Goal: Communication & Community: Answer question/provide support

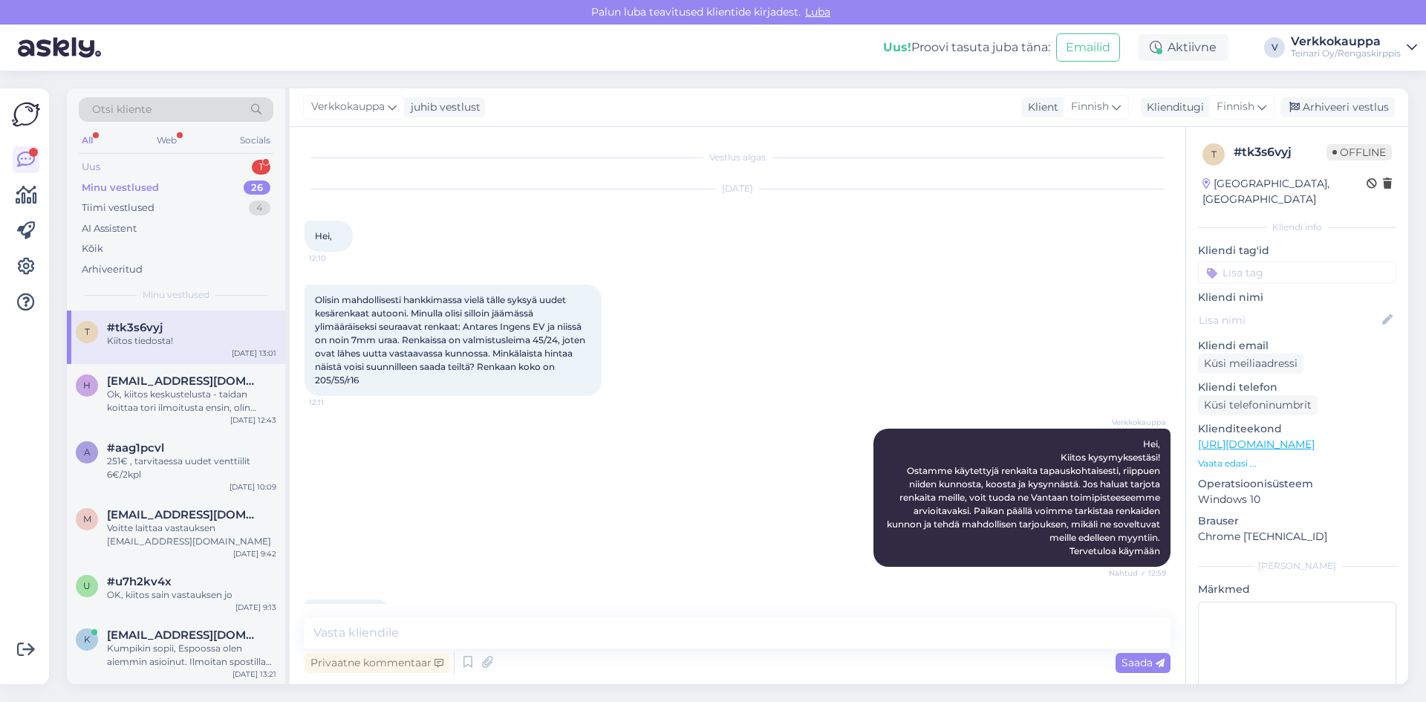
click at [123, 167] on div "Uus 1" at bounding box center [176, 167] width 195 height 21
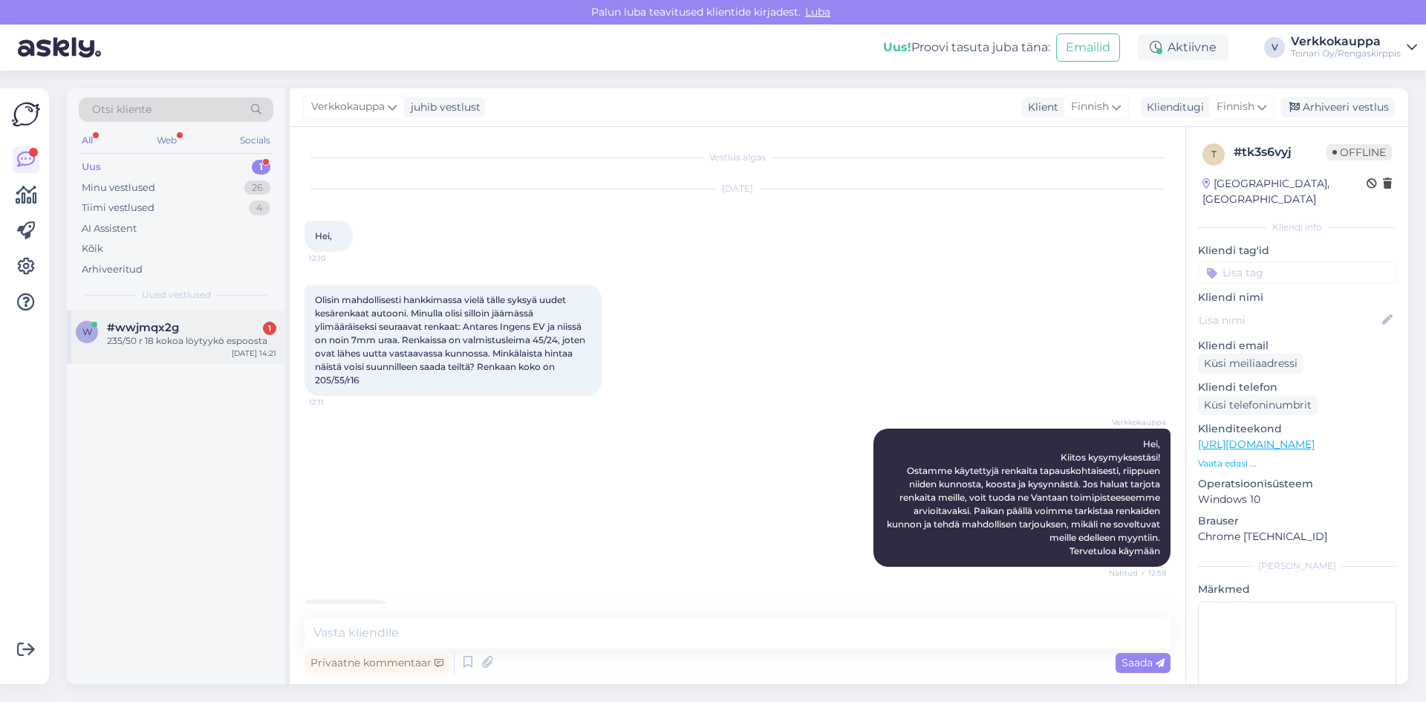
click at [200, 333] on div "#wwjmqx2g 1" at bounding box center [191, 327] width 169 height 13
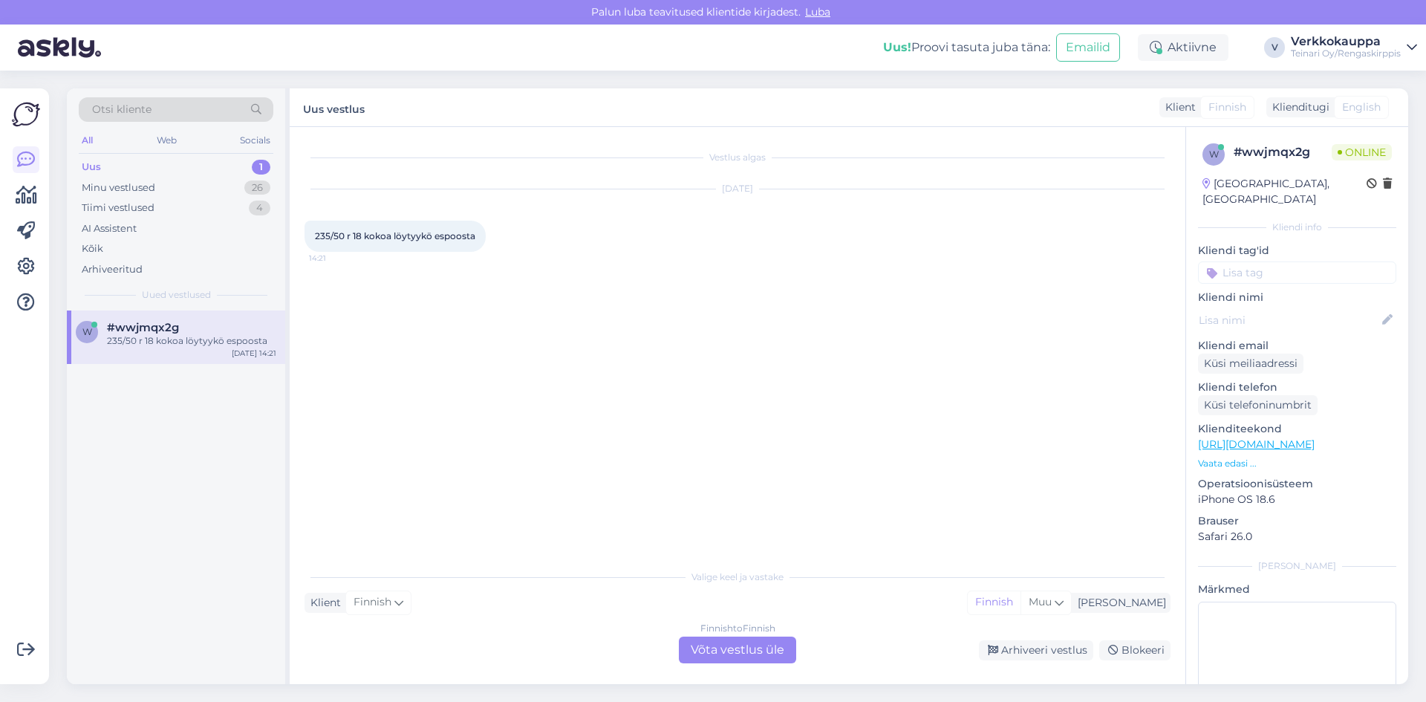
click at [695, 653] on div "Finnish to Finnish Võta vestlus üle" at bounding box center [737, 650] width 117 height 27
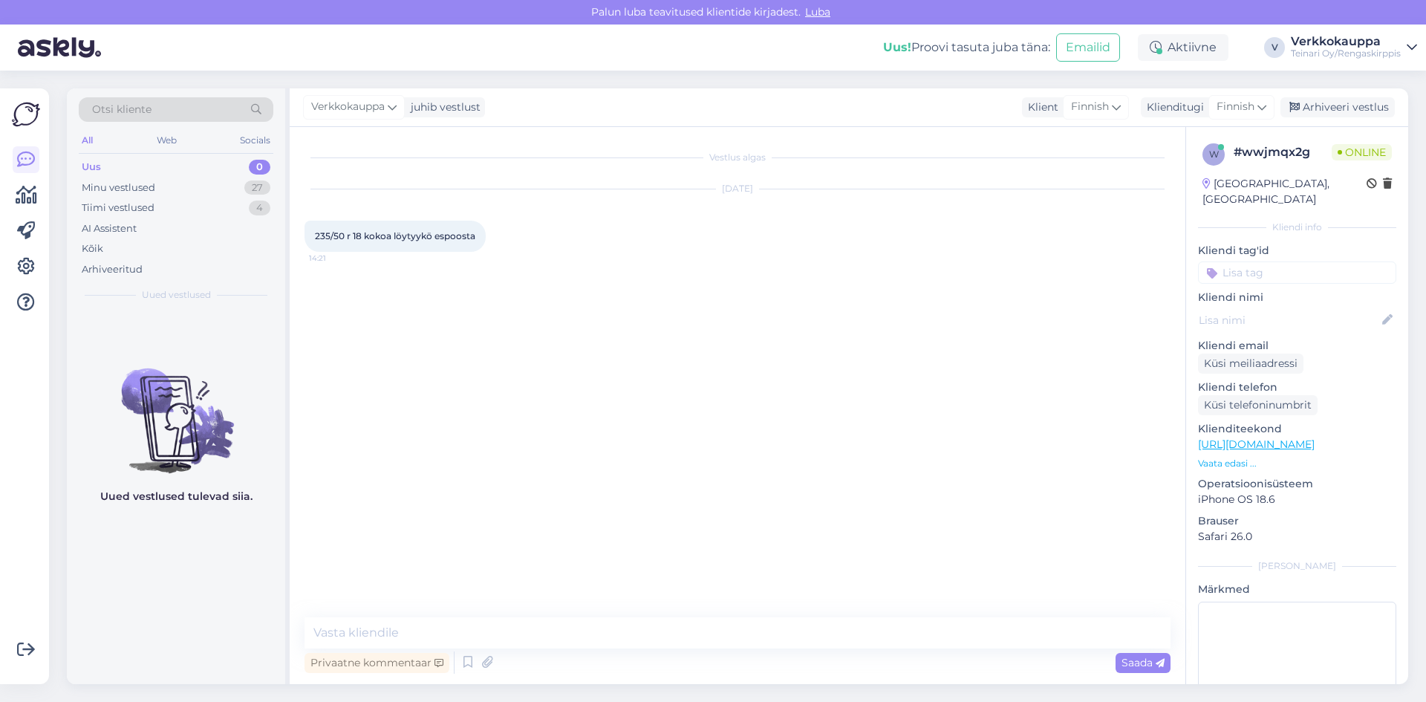
click at [412, 601] on div "Vestlus algas [DATE] 235/50 r 18 kokoa löytyykö espoosta 14:21" at bounding box center [745, 373] width 880 height 462
click at [403, 628] on textarea at bounding box center [738, 632] width 866 height 31
type textarea "Hei, kesärenkaita?"
click at [1125, 658] on span "Saada" at bounding box center [1143, 662] width 43 height 13
paste textarea "[URL][DOMAIN_NAME]"
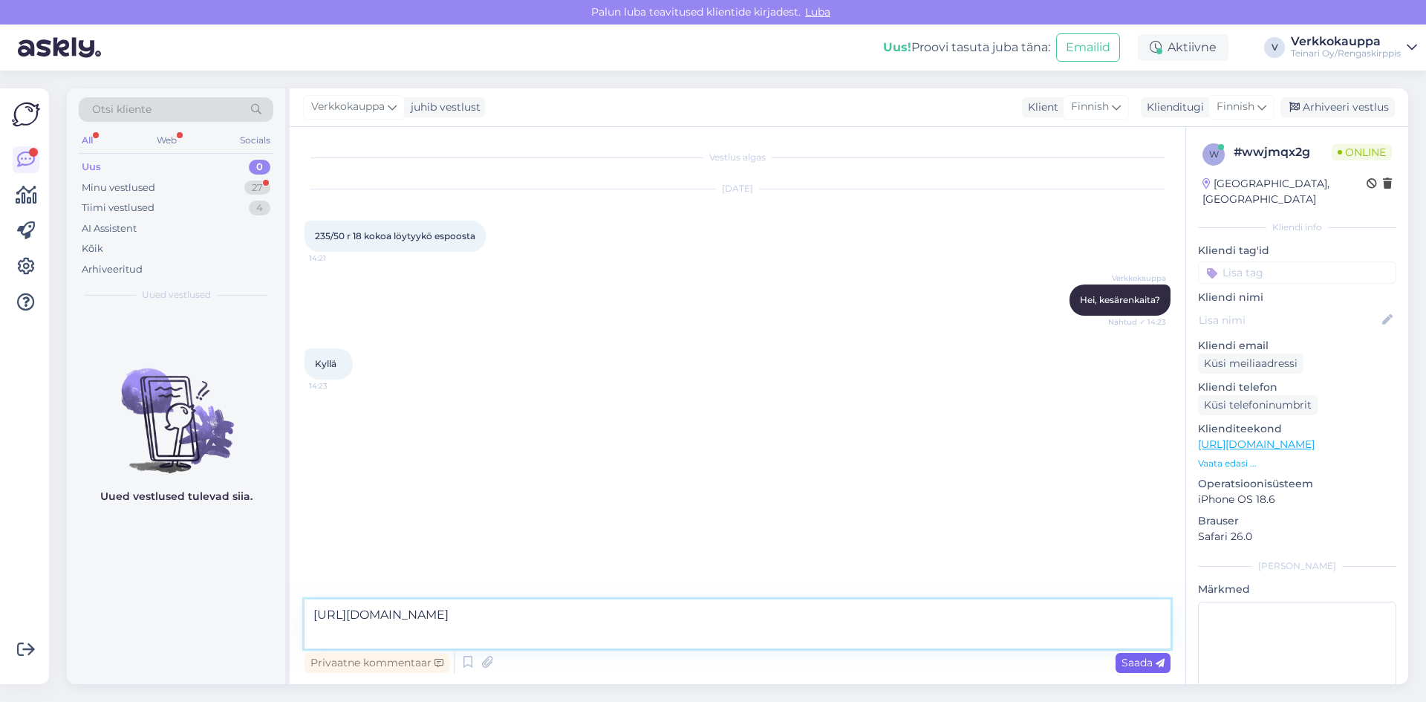
type textarea "[URL][DOMAIN_NAME]"
click at [1142, 665] on span "Saada" at bounding box center [1143, 662] width 43 height 13
click at [131, 186] on div "Minu vestlused" at bounding box center [119, 188] width 74 height 15
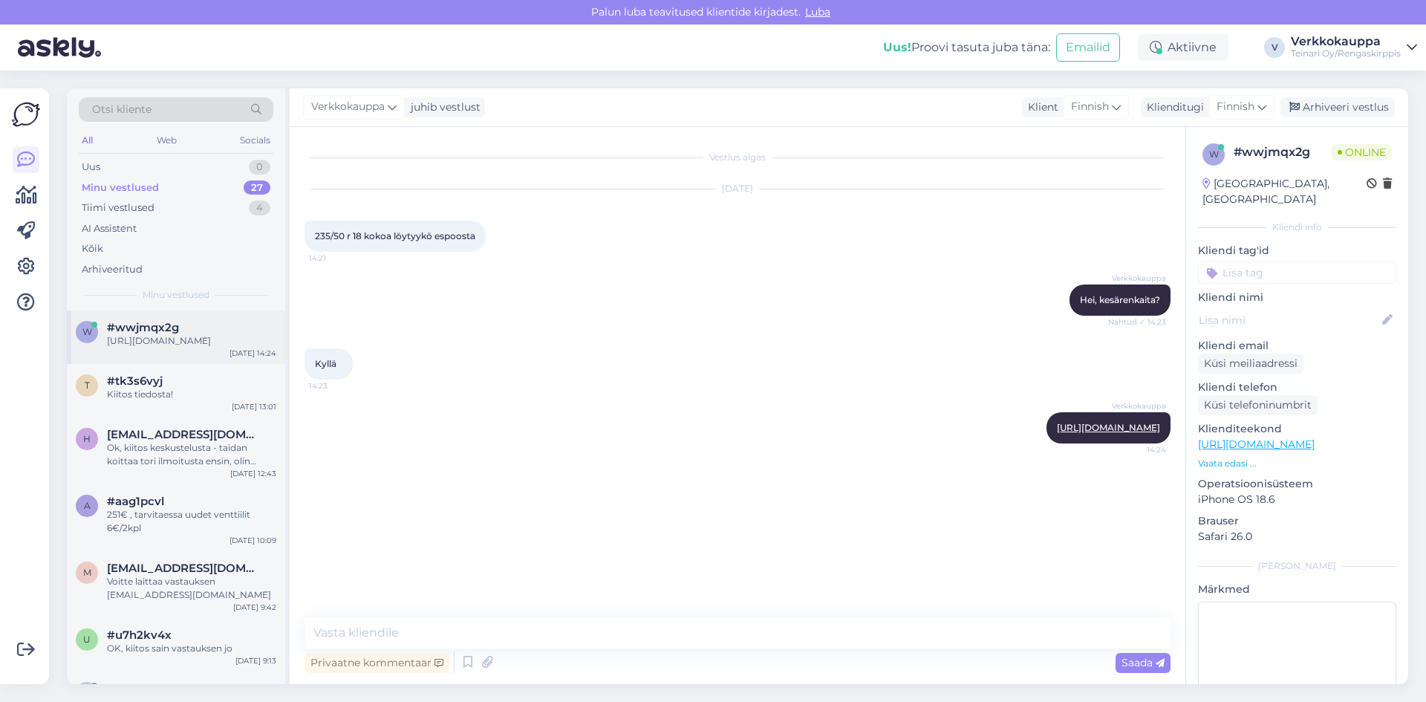
click at [174, 347] on div "[URL][DOMAIN_NAME]" at bounding box center [191, 340] width 169 height 13
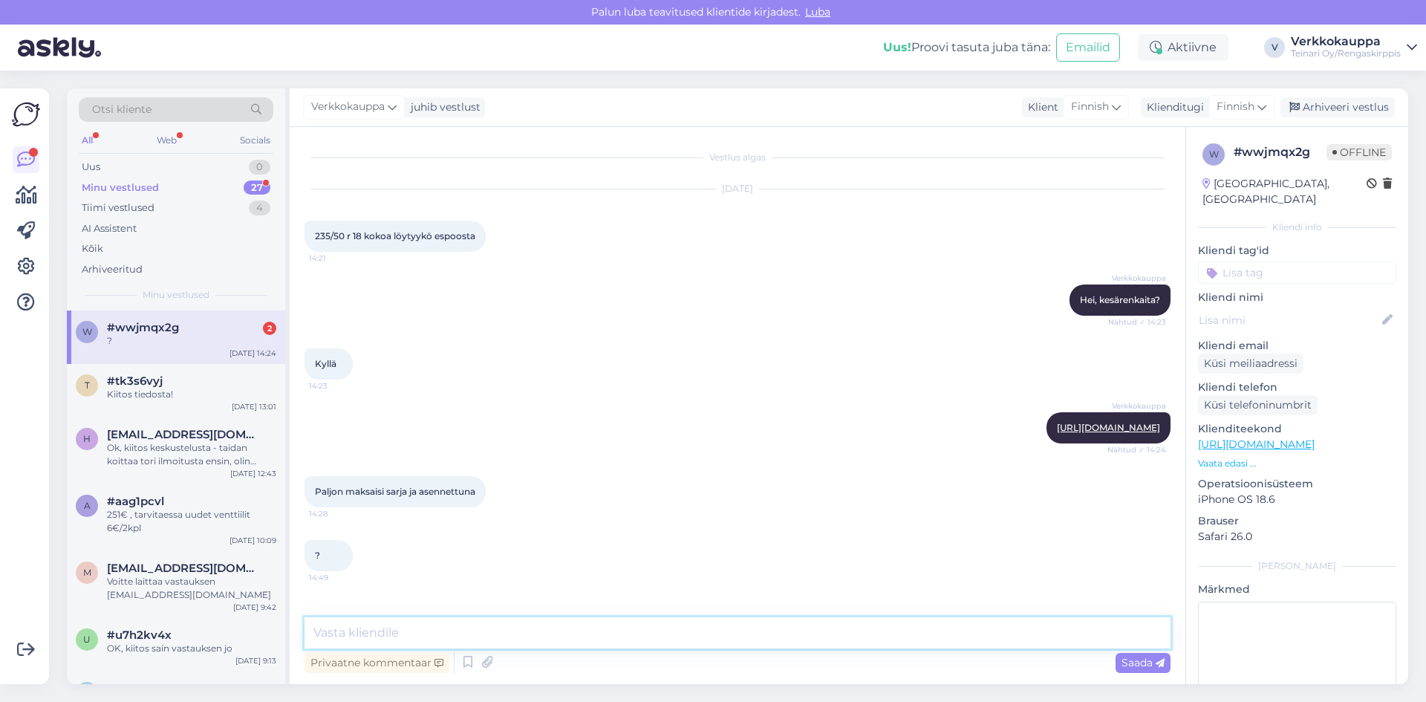
click at [382, 629] on textarea at bounding box center [738, 632] width 866 height 31
type textarea "18" rengastyöt 100€/sarja."
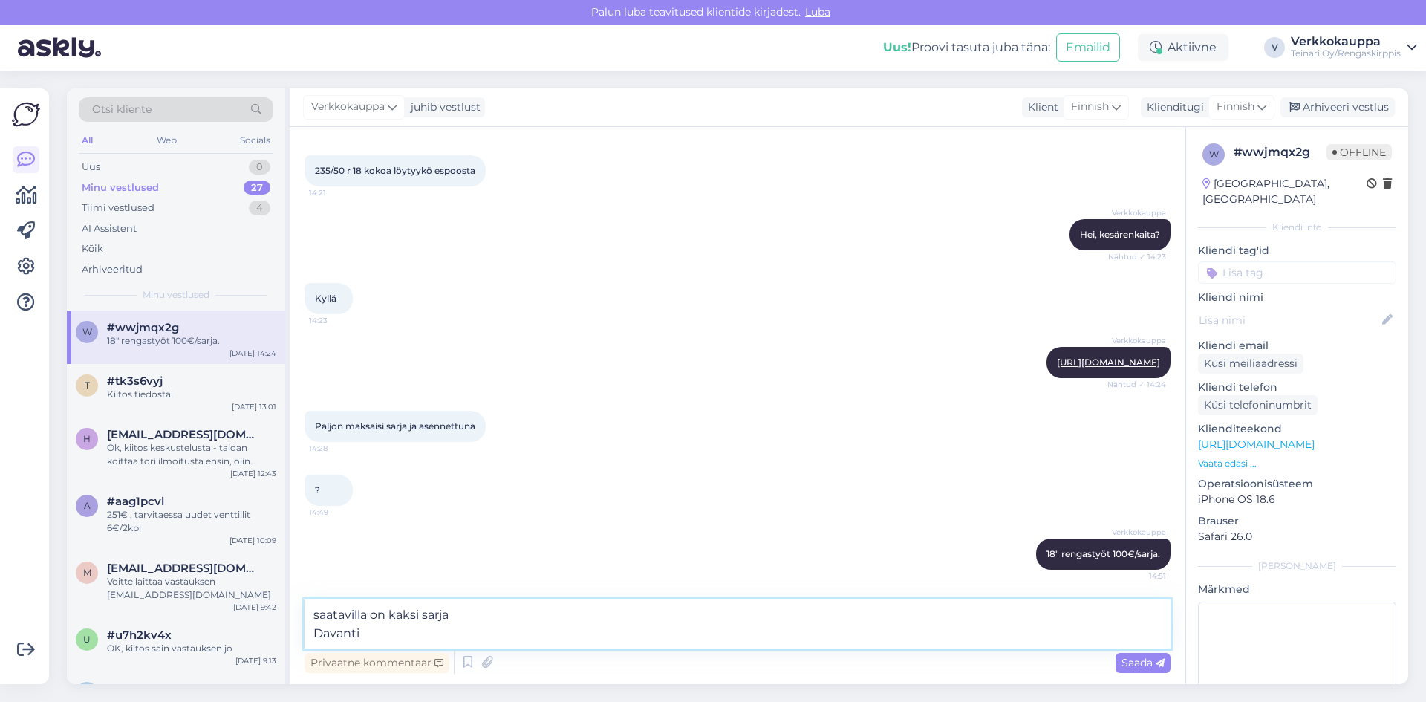
click at [709, 602] on textarea "saatavilla on kaksi sarja Davanti" at bounding box center [738, 623] width 866 height 49
click at [395, 644] on textarea "saatavilla on kaksi sarja Davanti" at bounding box center [738, 623] width 866 height 49
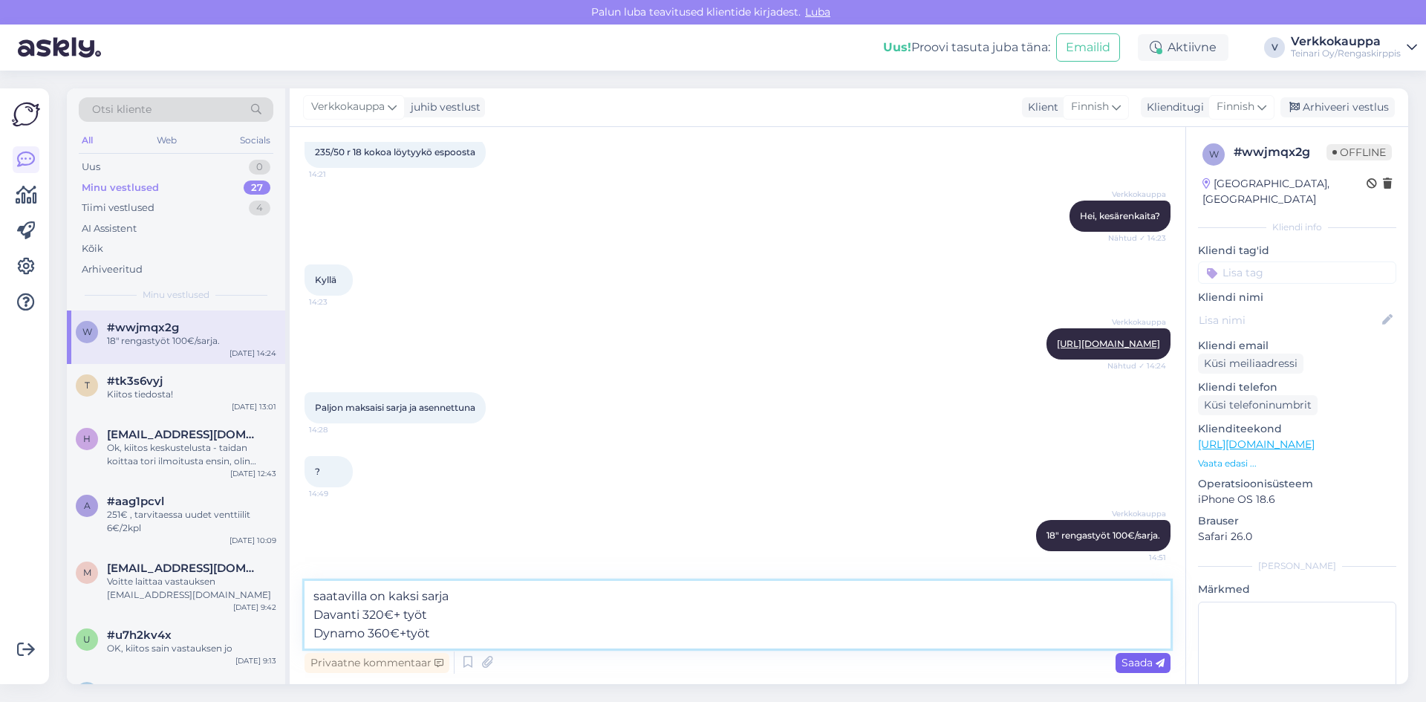
type textarea "saatavilla on kaksi sarja Davanti 320€+ työt Dynamo 360€+työt"
click at [1133, 669] on span "Saada" at bounding box center [1143, 662] width 43 height 13
